Goal: Find specific page/section: Find specific page/section

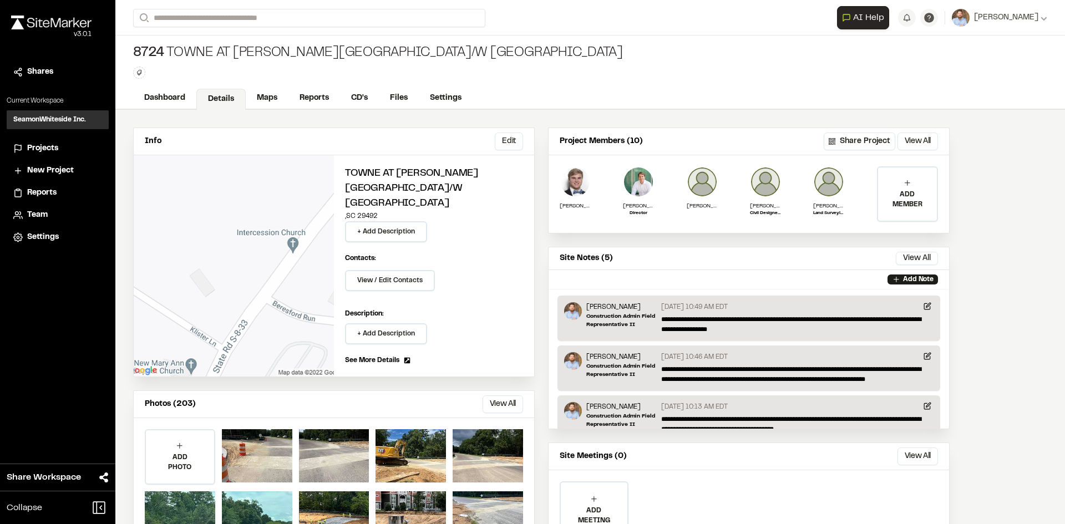
click at [43, 191] on span "Reports" at bounding box center [41, 193] width 29 height 12
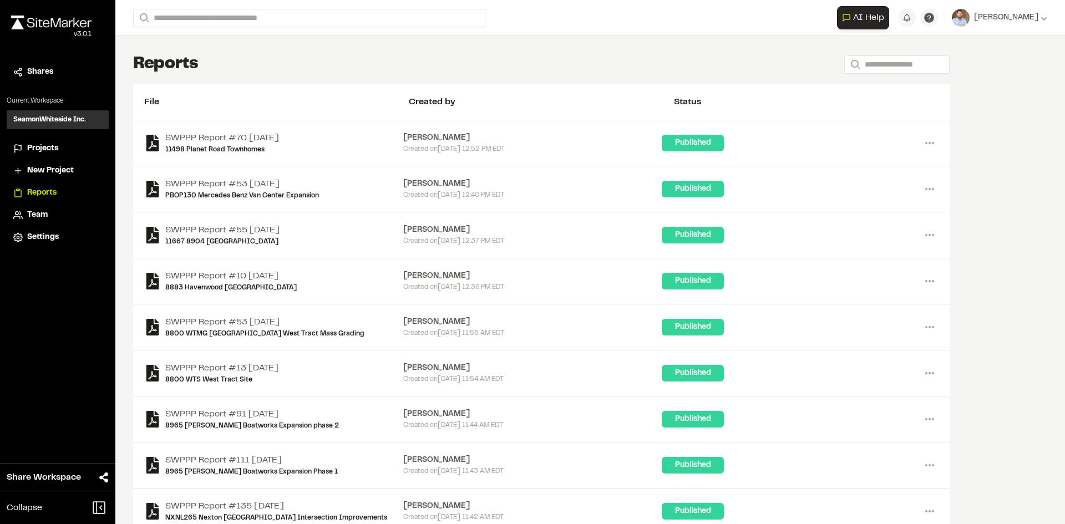
click at [49, 147] on span "Projects" at bounding box center [42, 149] width 31 height 12
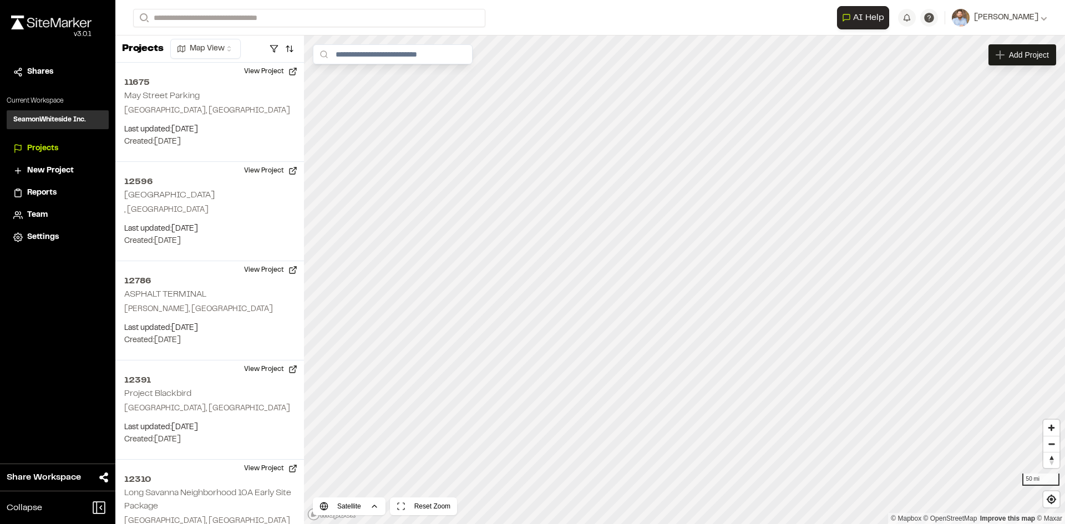
click at [45, 191] on span "Reports" at bounding box center [41, 193] width 29 height 12
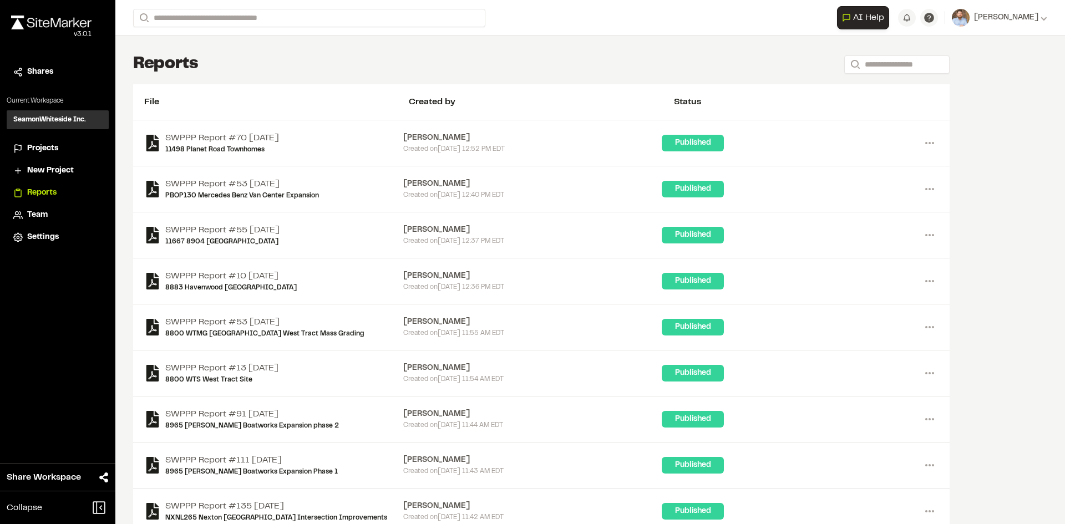
click at [52, 149] on span "Projects" at bounding box center [42, 149] width 31 height 12
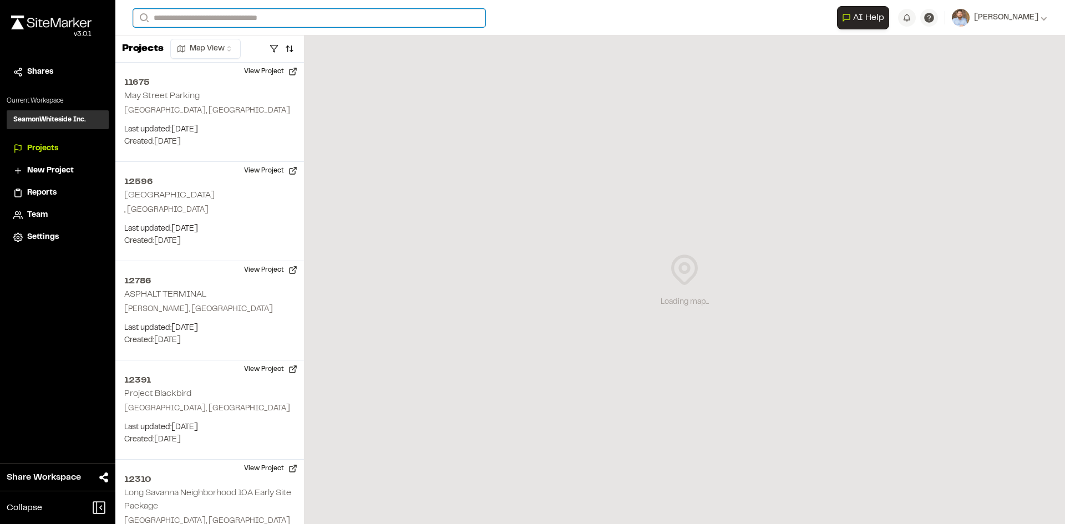
click at [222, 20] on input "Search" at bounding box center [309, 18] width 352 height 18
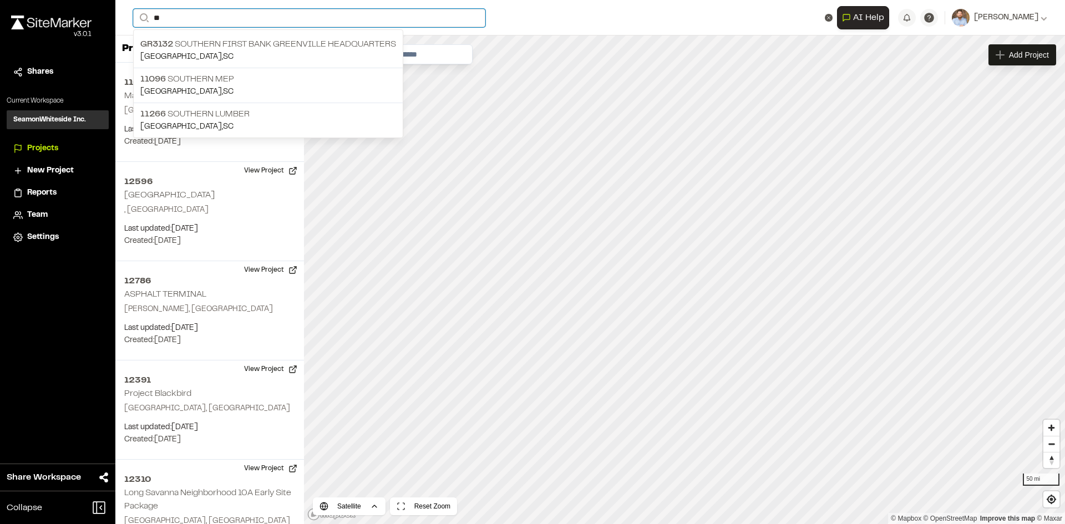
type input "*"
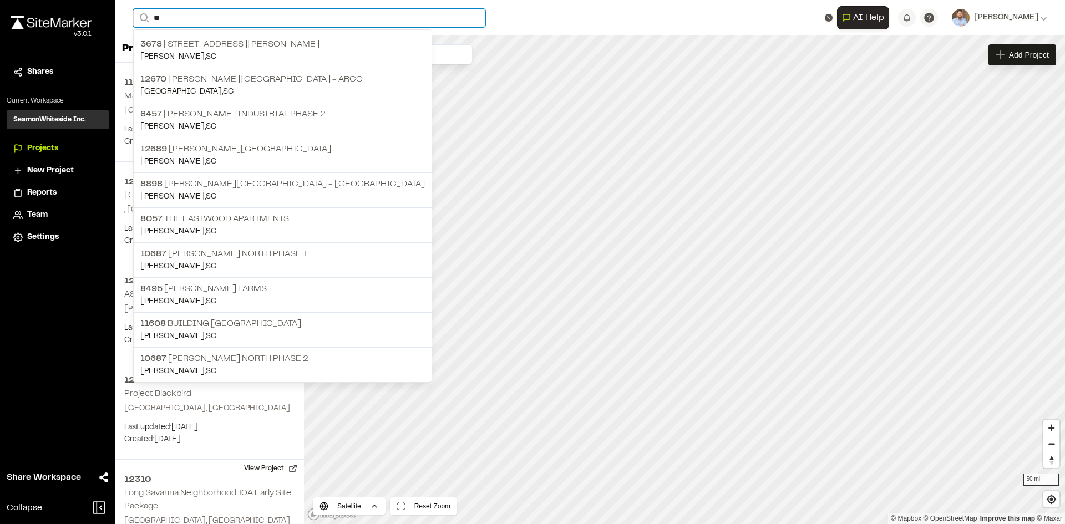
type input "*"
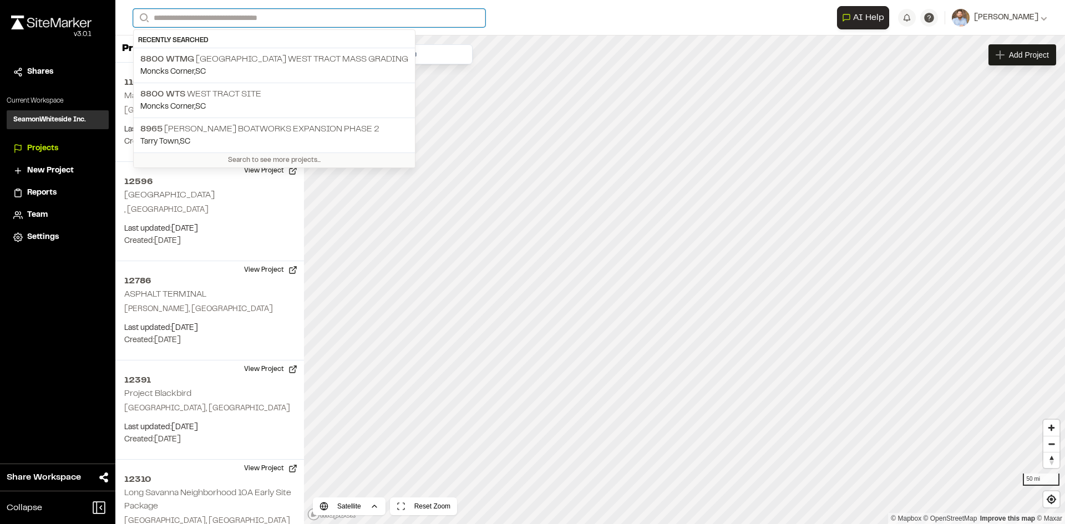
drag, startPoint x: 238, startPoint y: 18, endPoint x: 250, endPoint y: 17, distance: 11.7
click at [238, 18] on input "Search" at bounding box center [309, 18] width 352 height 18
click at [84, 321] on div "Close sidebar v 3.0.1 Shares Current Workspace SeamonWhiteside Inc. SI Projects…" at bounding box center [57, 262] width 115 height 524
click at [227, 17] on input "Search" at bounding box center [309, 18] width 352 height 18
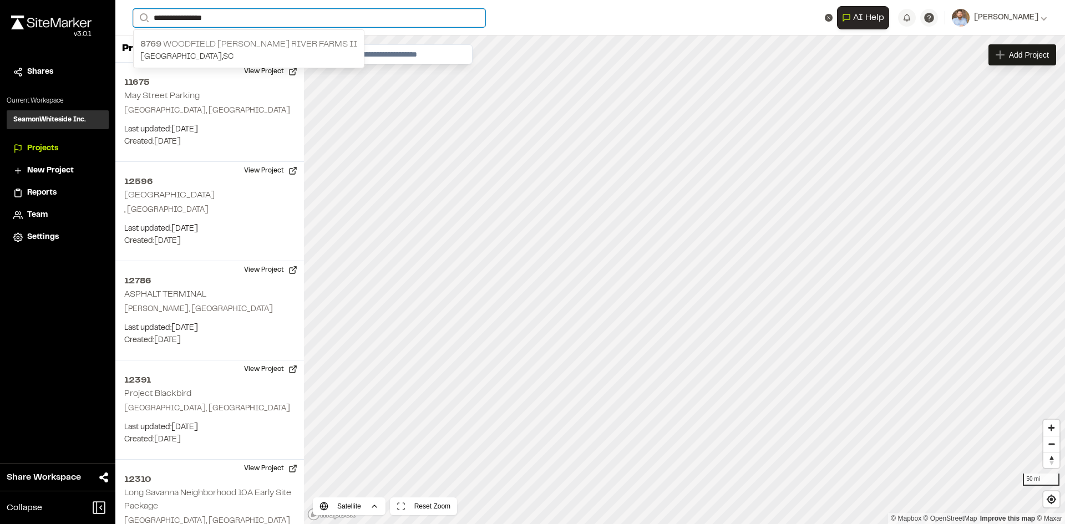
type input "**********"
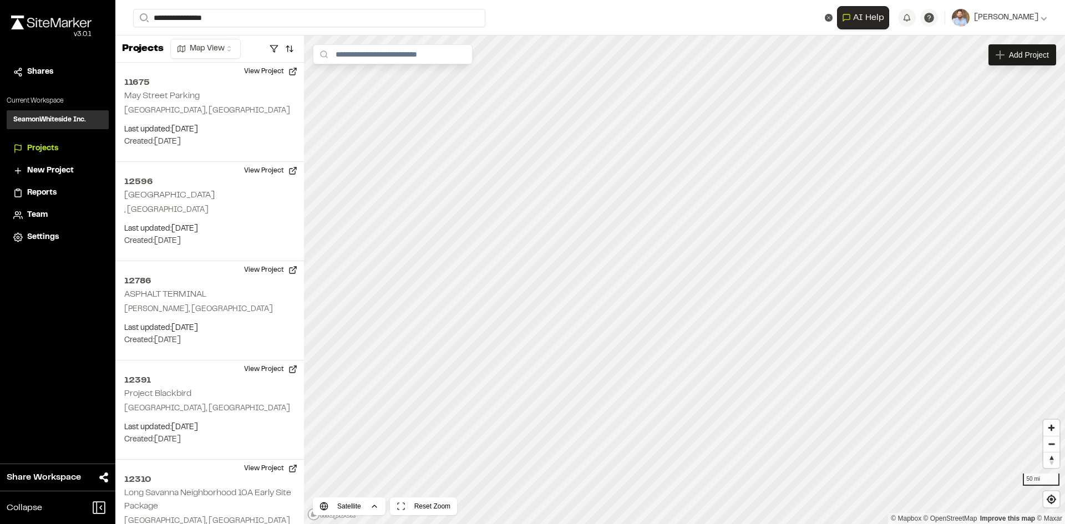
click at [212, 38] on p "8769 [GEOGRAPHIC_DATA][PERSON_NAME] II" at bounding box center [248, 44] width 217 height 13
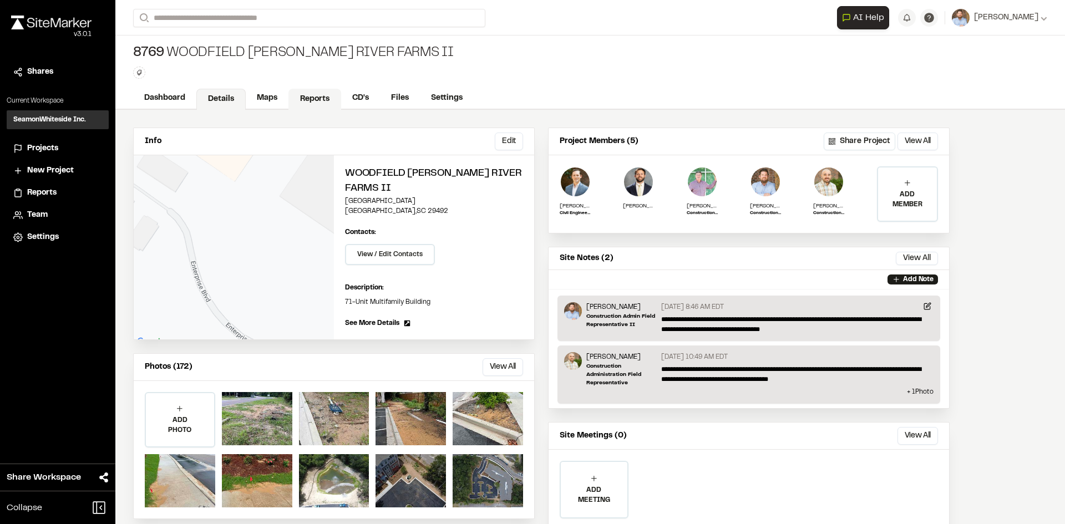
click at [307, 97] on link "Reports" at bounding box center [314, 99] width 53 height 21
